Goal: Transaction & Acquisition: Purchase product/service

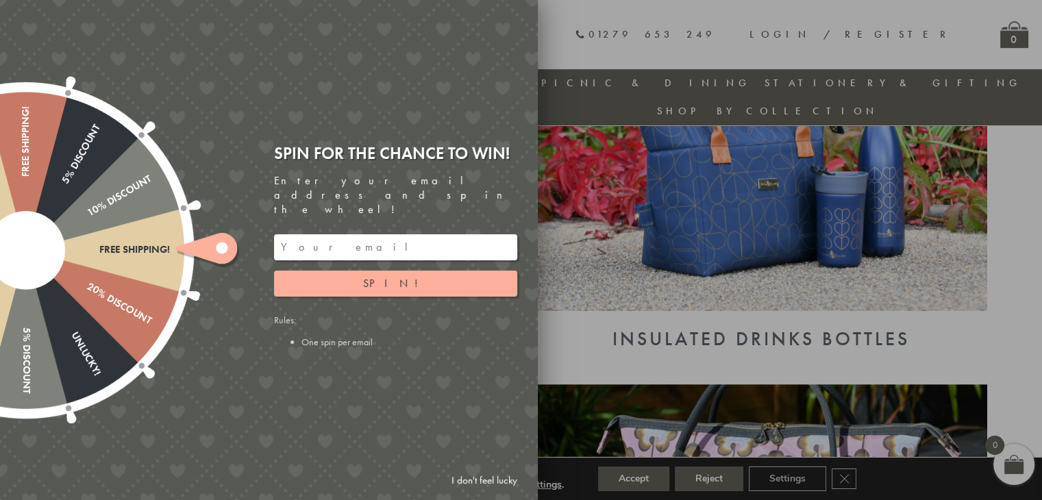
scroll to position [669, 0]
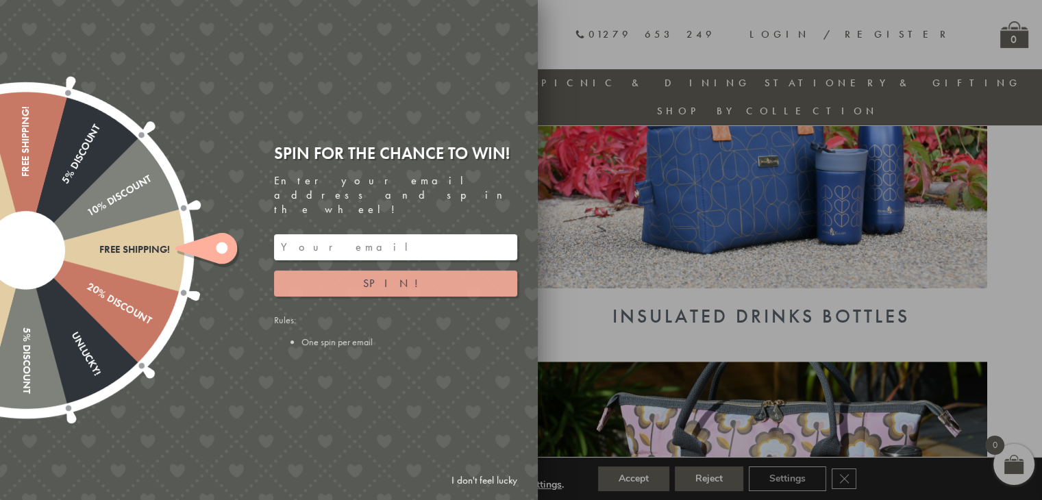
click at [343, 277] on button "Spin!" at bounding box center [395, 284] width 243 height 26
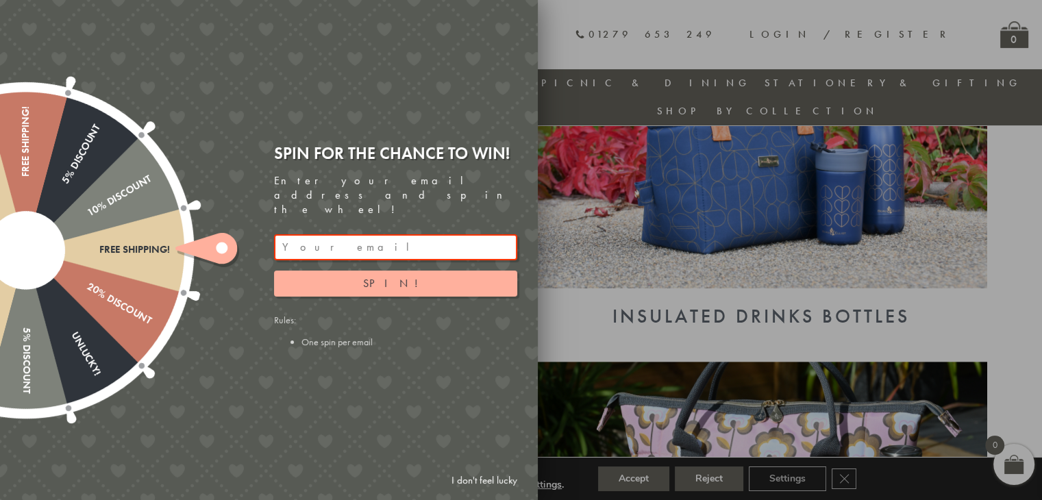
click at [539, 201] on div at bounding box center [521, 250] width 1042 height 500
click at [574, 218] on div at bounding box center [521, 250] width 1042 height 500
click at [575, 217] on div at bounding box center [521, 250] width 1042 height 500
click at [491, 479] on link "I don't feel lucky" at bounding box center [483, 480] width 79 height 25
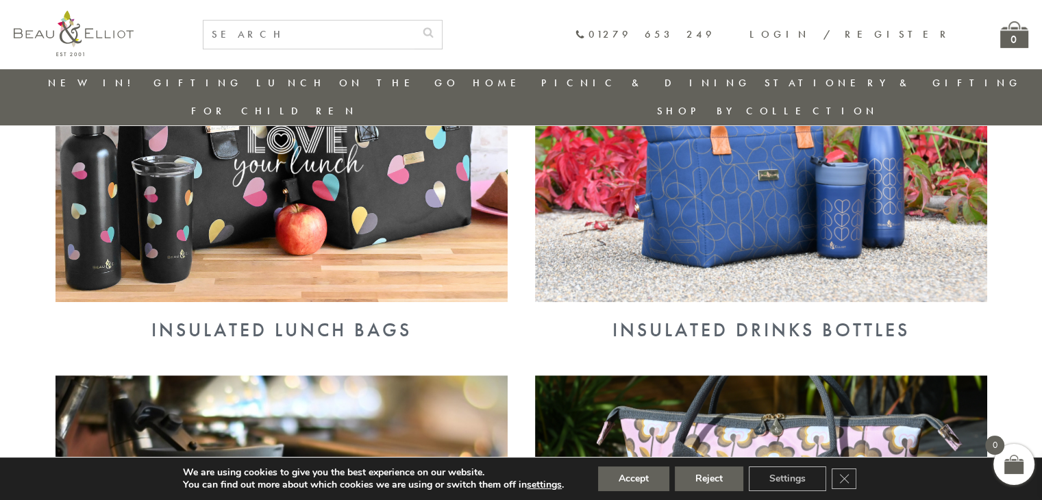
scroll to position [642, 0]
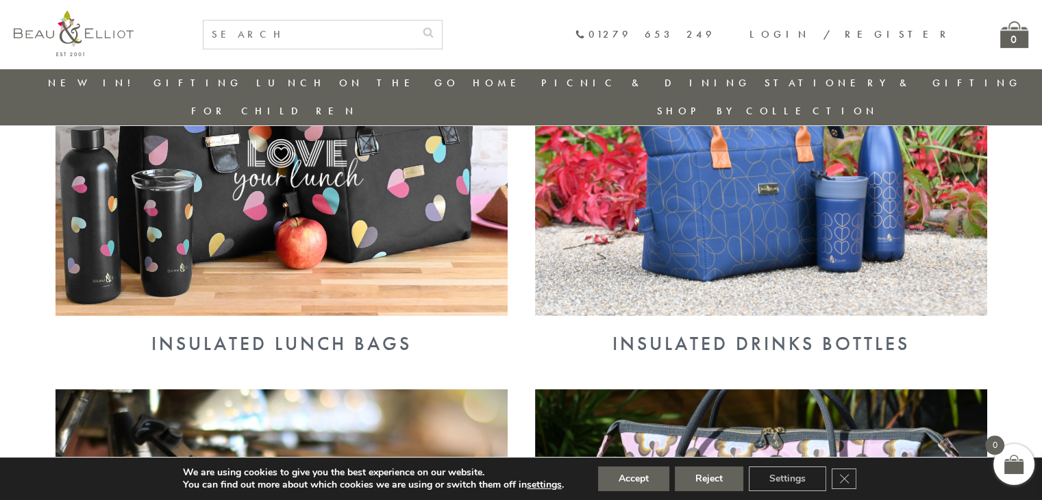
click at [275, 184] on img at bounding box center [281, 151] width 452 height 329
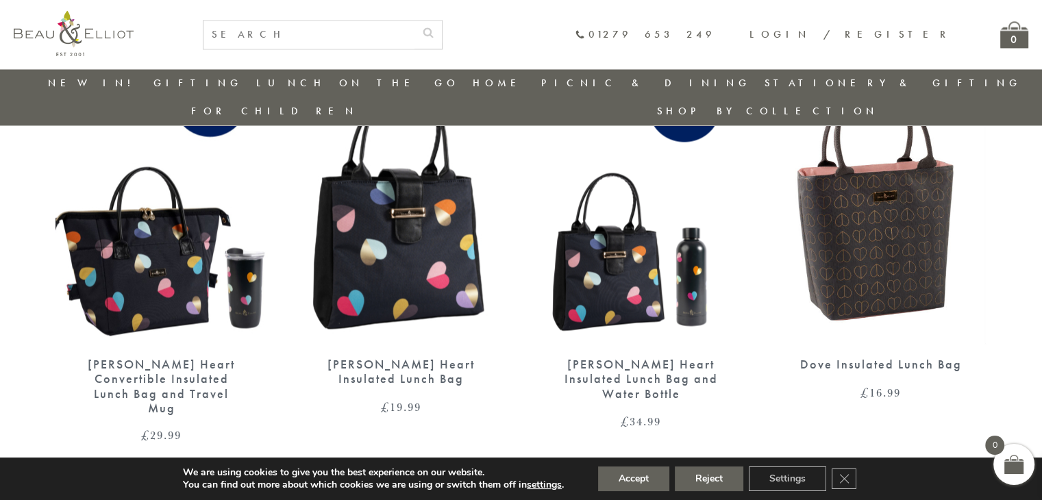
scroll to position [2220, 0]
